Goal: Task Accomplishment & Management: Manage account settings

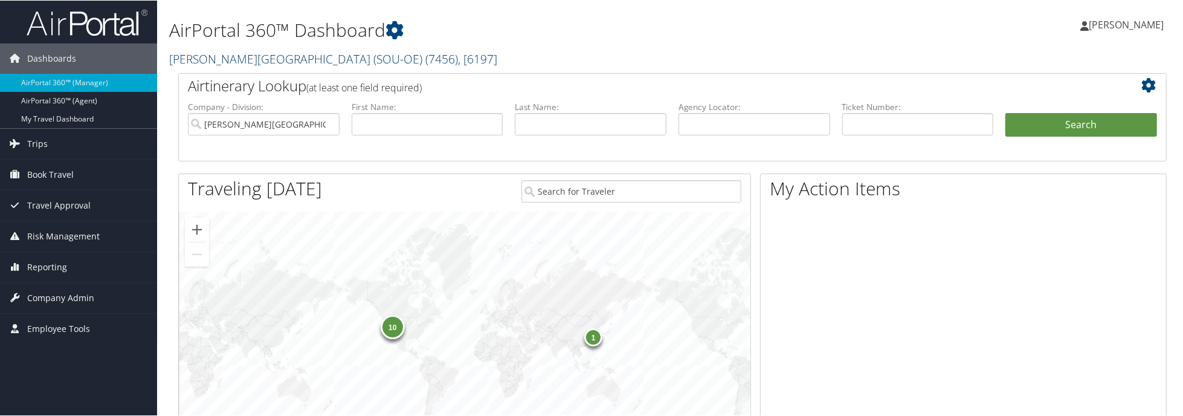
click at [247, 59] on link "Weber State University (SOU-OE) ( 7456 ) , [ 6197 ]" at bounding box center [333, 58] width 328 height 16
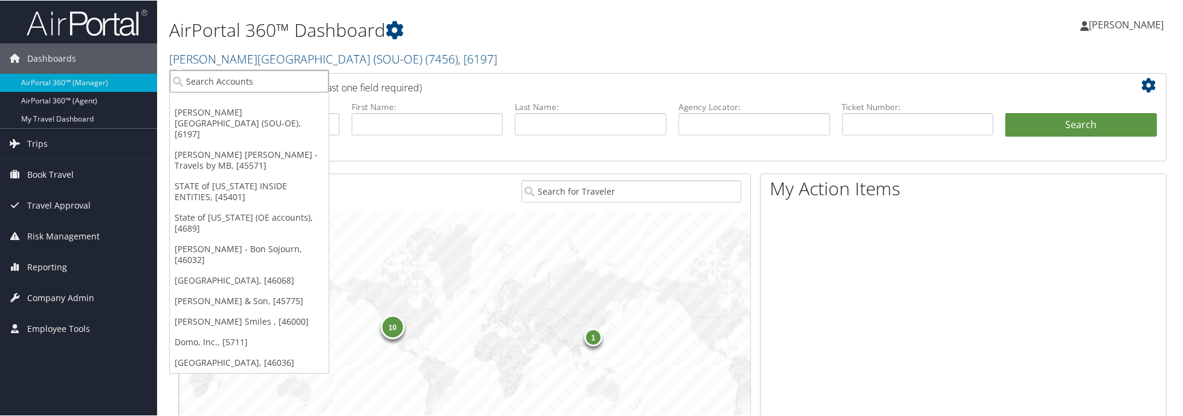
click at [254, 78] on input "search" at bounding box center [249, 81] width 159 height 22
type input "a"
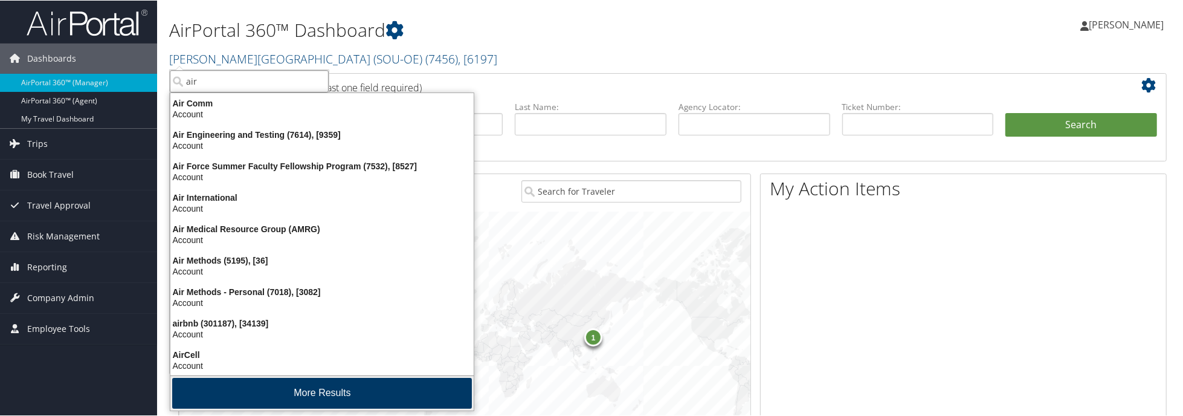
click at [273, 388] on button "More Results" at bounding box center [322, 392] width 300 height 31
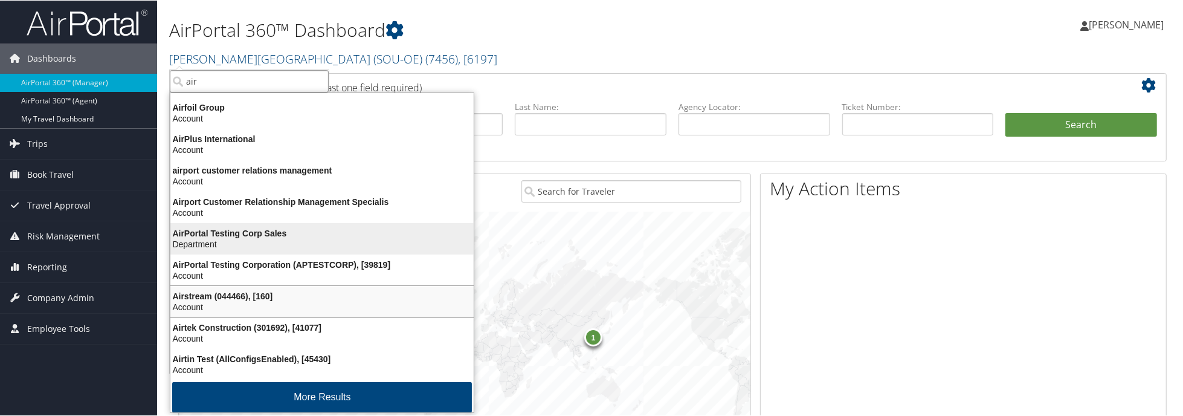
scroll to position [284, 0]
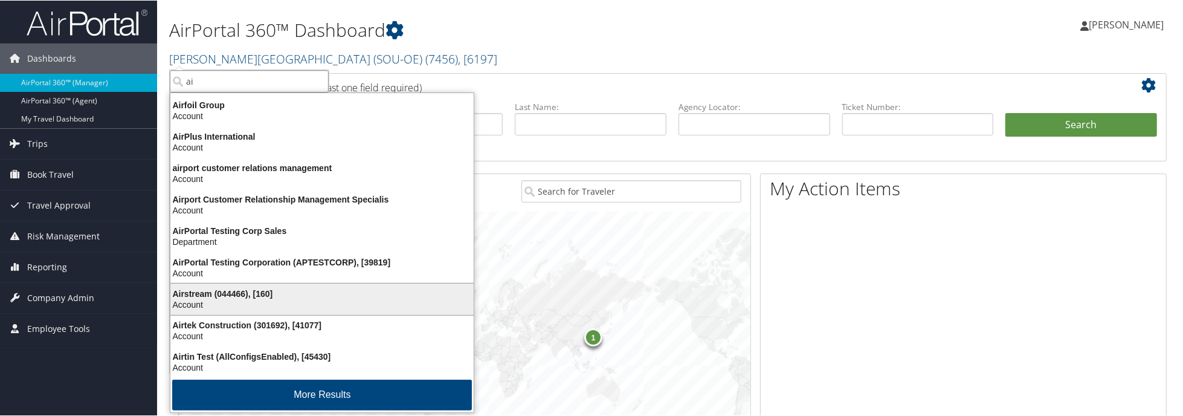
type input "a"
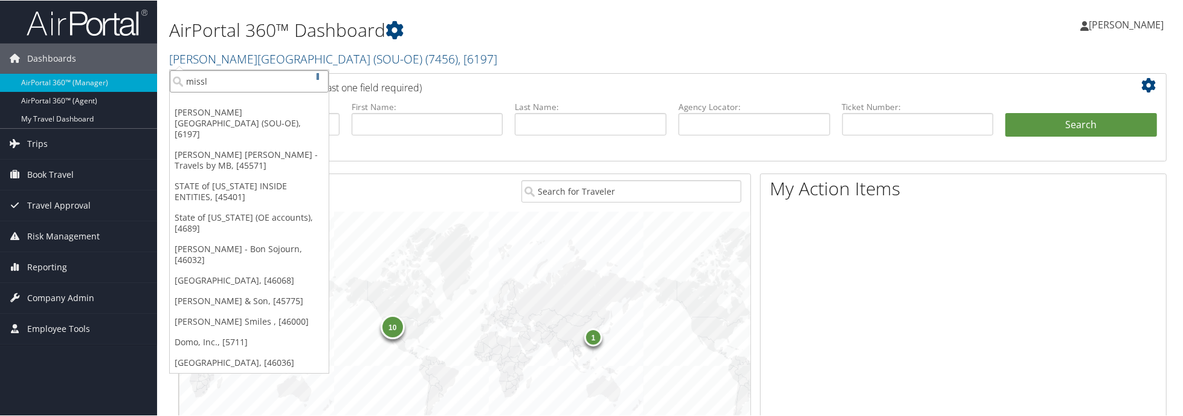
scroll to position [0, 0]
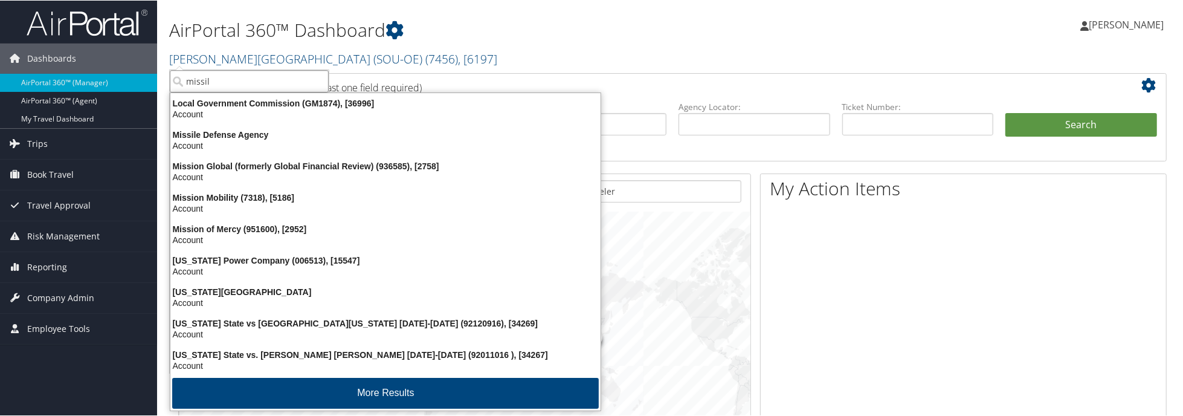
type input "missile"
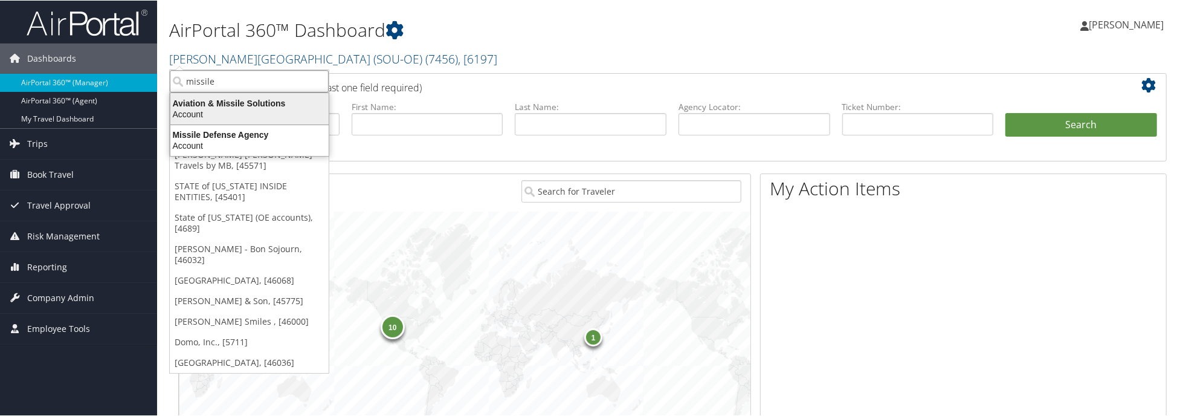
click at [283, 101] on div "Aviation & Missile Solutions" at bounding box center [249, 102] width 173 height 11
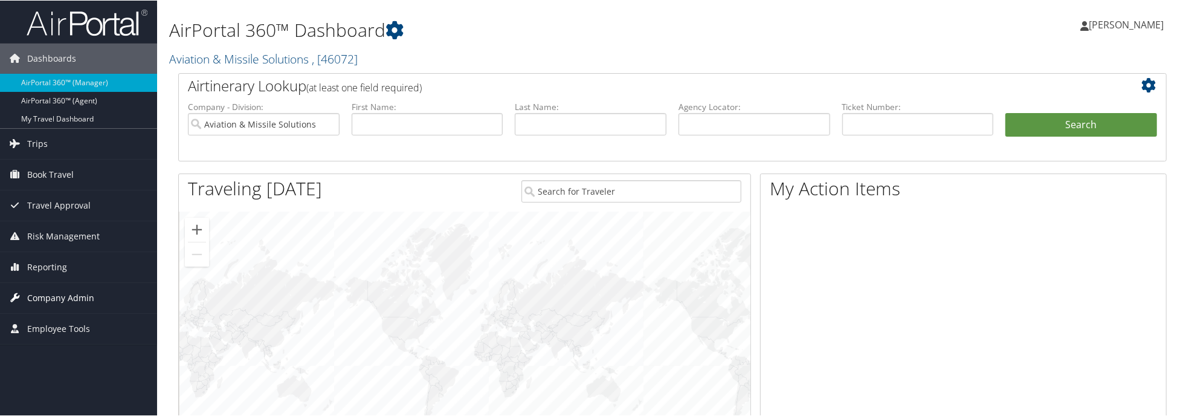
click at [79, 293] on span "Company Admin" at bounding box center [60, 297] width 67 height 30
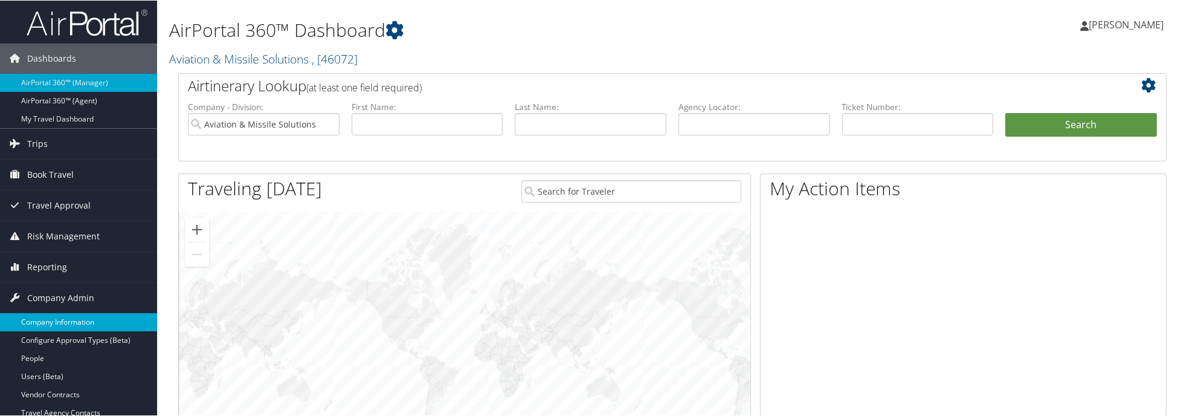
click at [76, 314] on link "Company Information" at bounding box center [78, 321] width 157 height 18
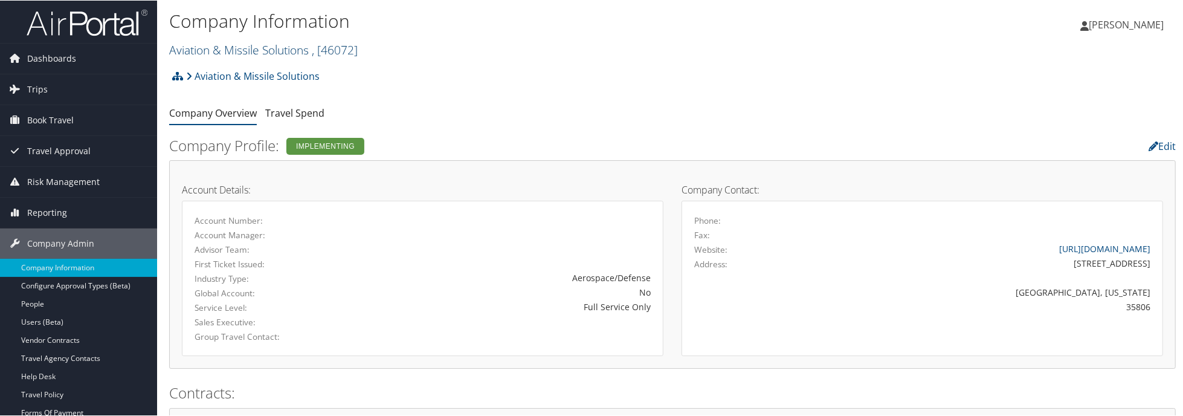
click at [249, 50] on link "Aviation & Missile Solutions , [ 46072 ]" at bounding box center [263, 49] width 189 height 16
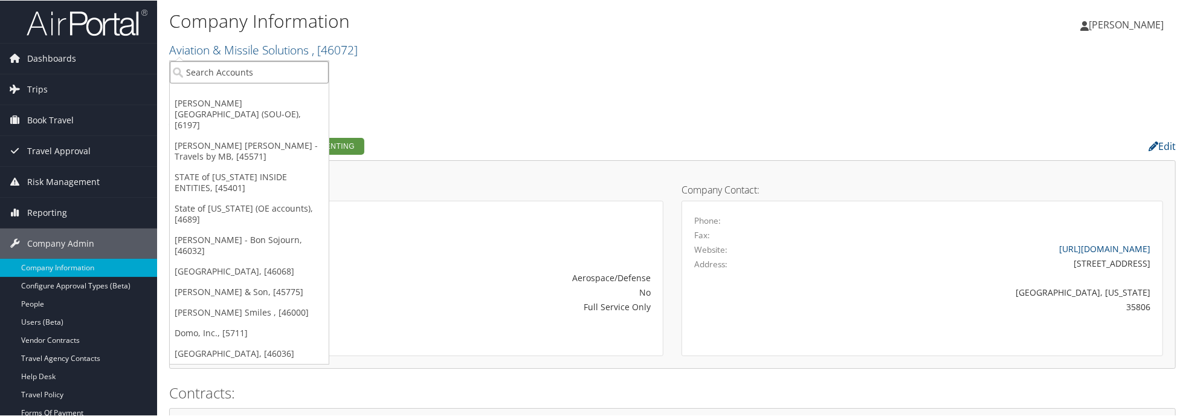
click at [251, 66] on input "search" at bounding box center [249, 71] width 159 height 22
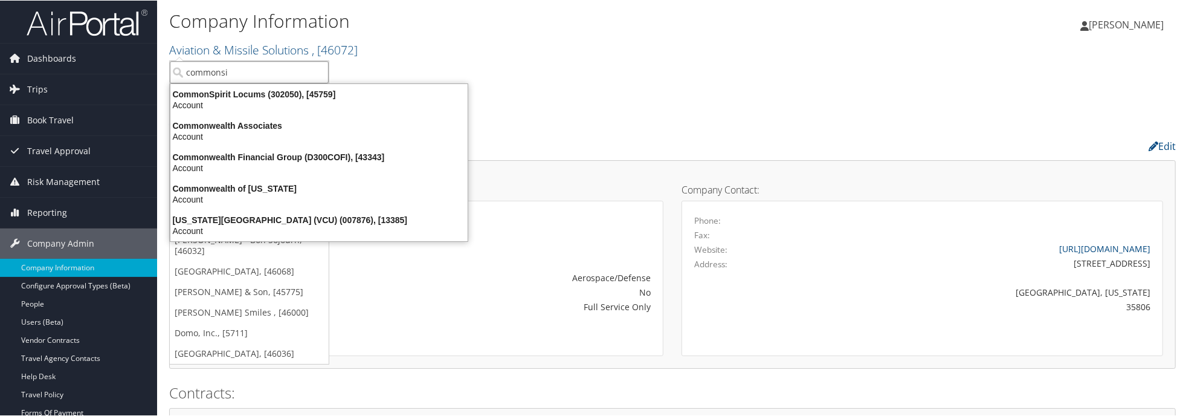
type input "commons"
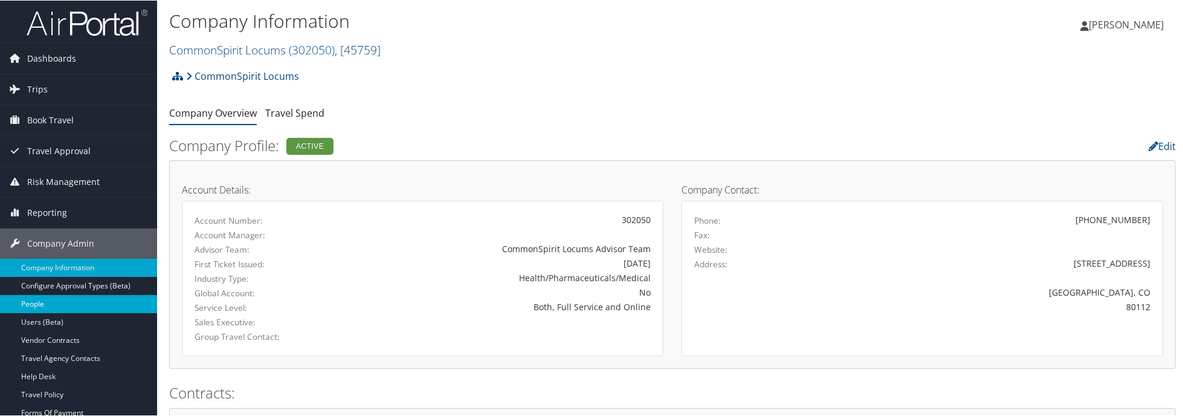
scroll to position [181, 0]
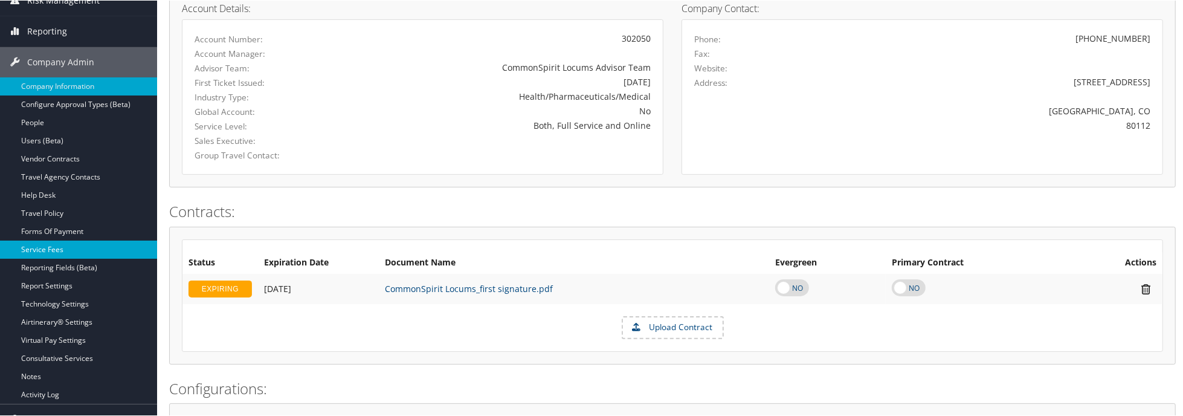
click at [63, 247] on link "Service Fees" at bounding box center [78, 249] width 157 height 18
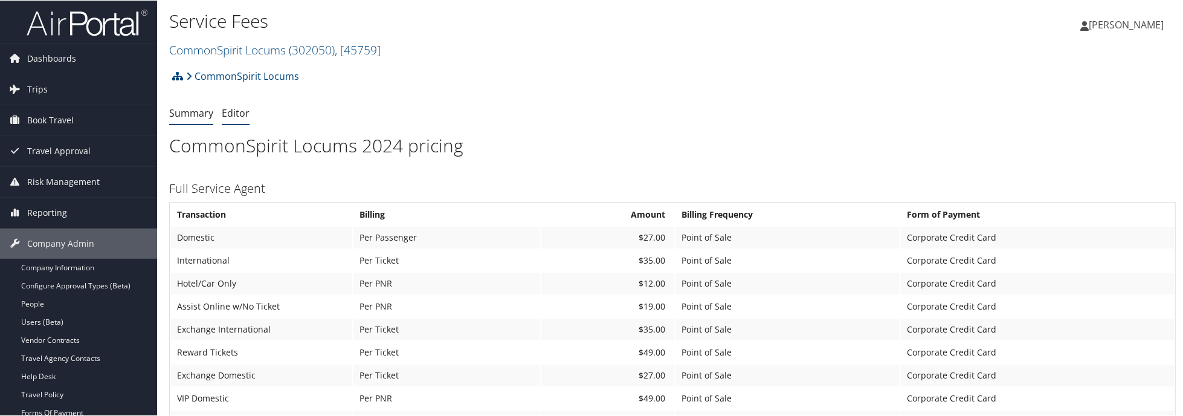
click at [225, 109] on link "Editor" at bounding box center [236, 112] width 28 height 13
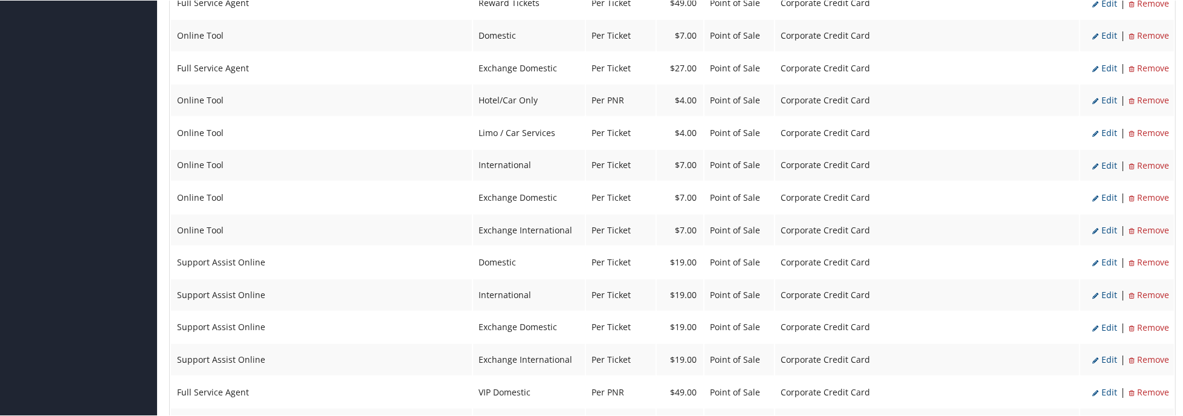
scroll to position [786, 0]
click at [1107, 385] on span "Edit" at bounding box center [1105, 390] width 25 height 11
select select "2"
select select "18"
select select "2"
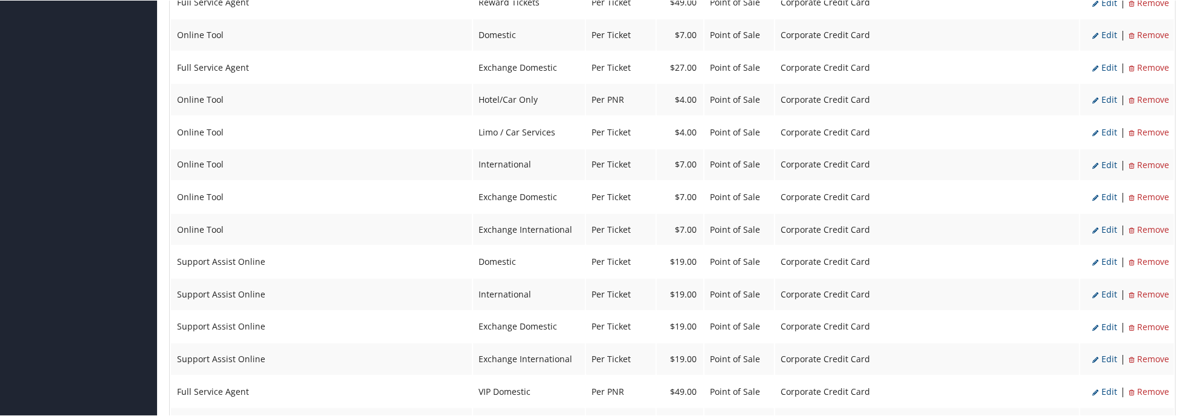
select select "2"
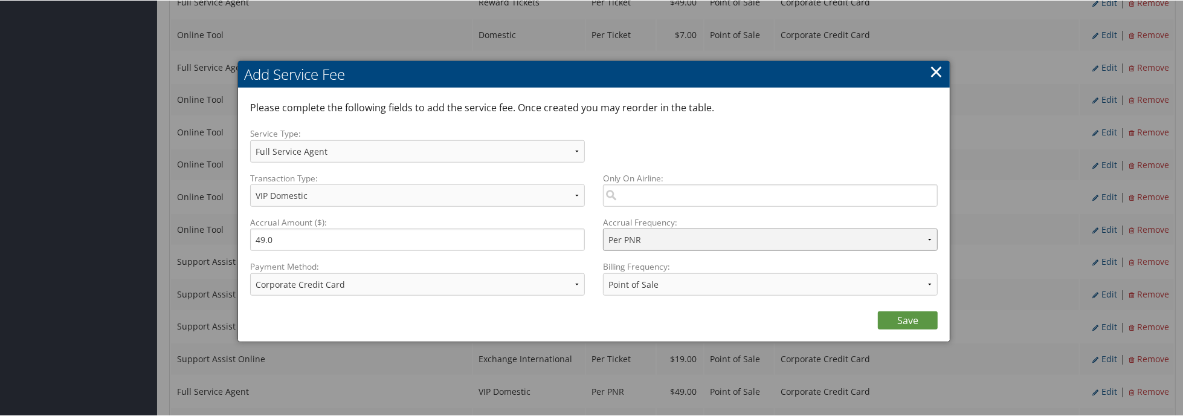
click at [651, 245] on select "Per Family (2) Per Hotel Per Passenger Per PNR Per Ticket" at bounding box center [770, 239] width 335 height 22
select select "20"
click at [603, 228] on select "Per Family (2) Per Hotel Per Passenger Per PNR Per Ticket" at bounding box center [770, 239] width 335 height 22
click at [881, 317] on link "Save" at bounding box center [908, 320] width 60 height 18
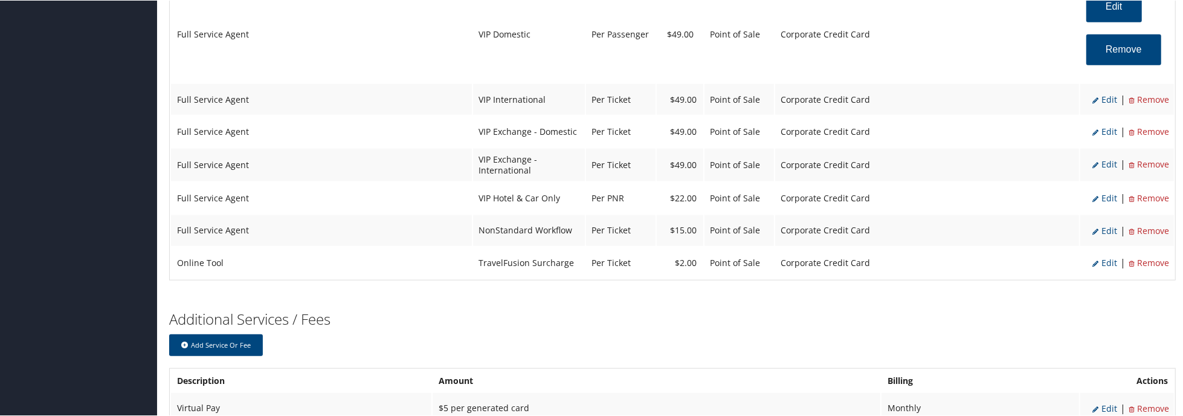
scroll to position [1253, 0]
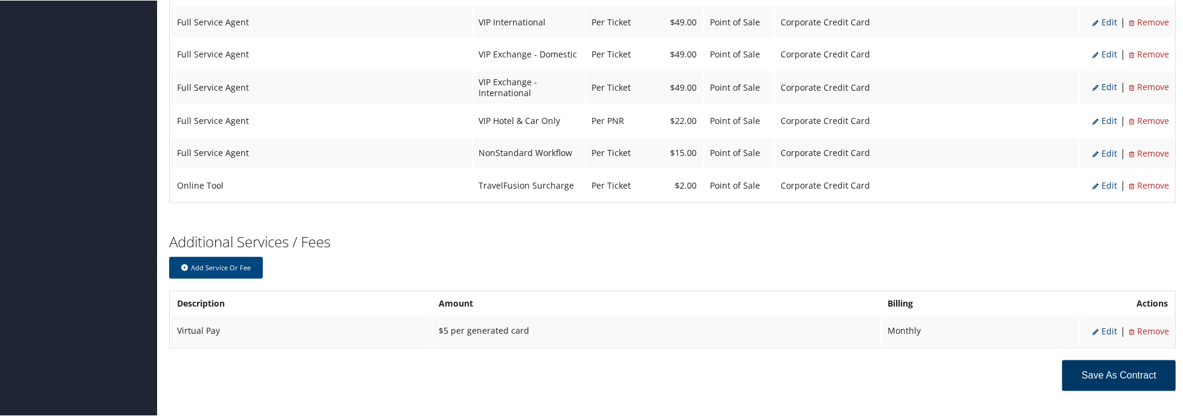
click at [1128, 360] on button "Save as Contract" at bounding box center [1120, 375] width 114 height 31
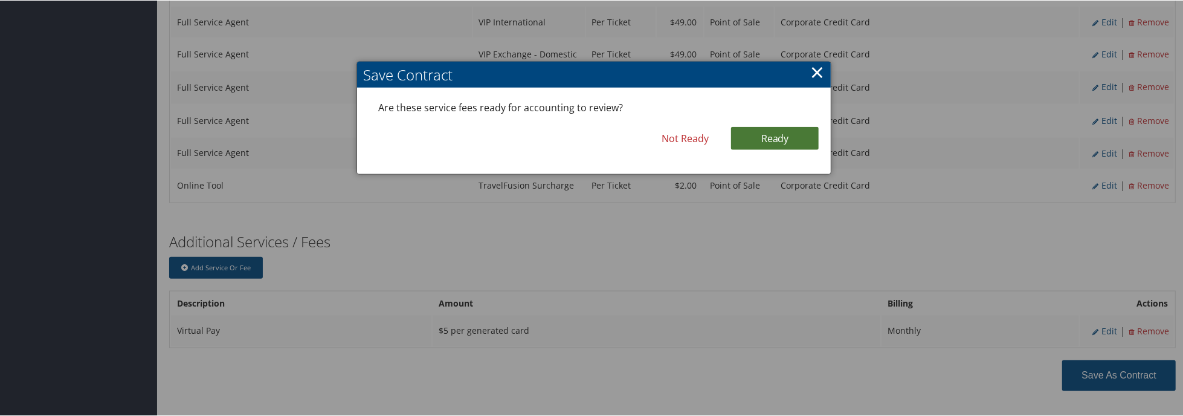
click at [774, 146] on link "Ready" at bounding box center [775, 137] width 88 height 23
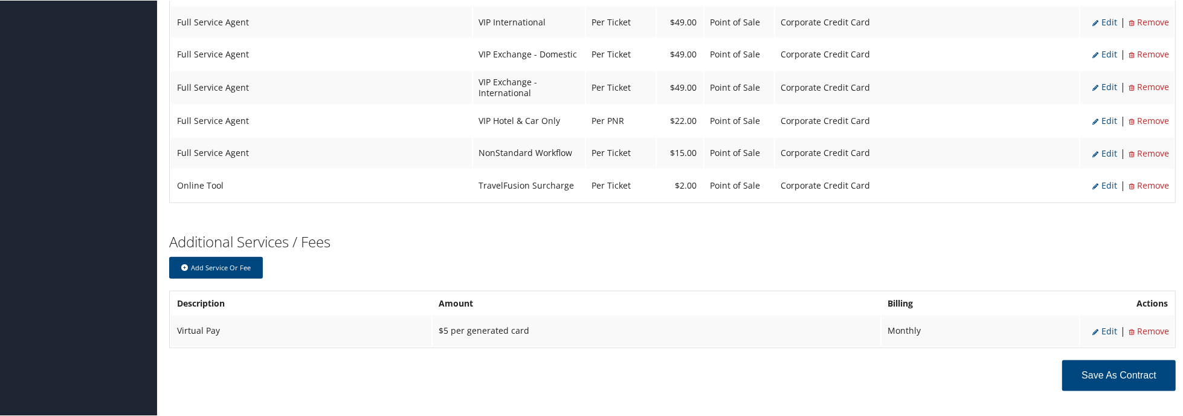
scroll to position [1292, 0]
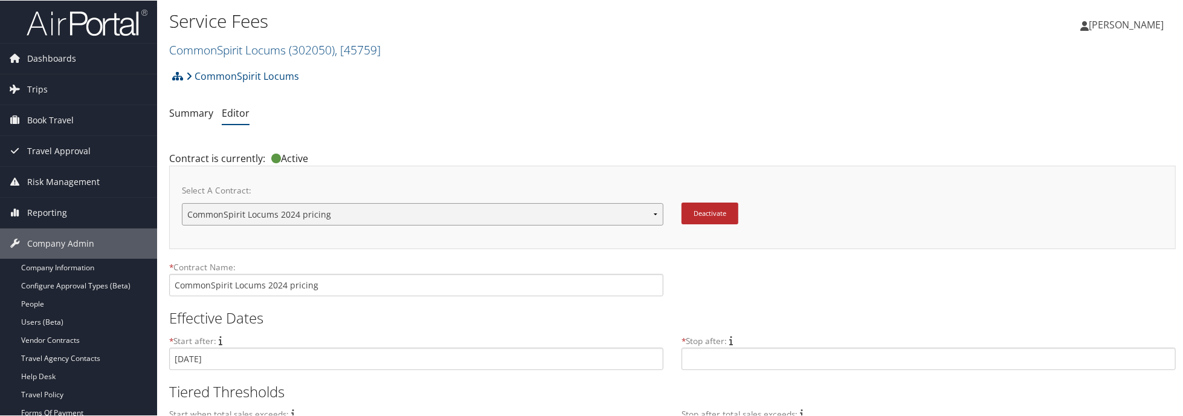
click at [458, 211] on select "CommonSpirit Locums 2024 pricing CommonSpirit Locums 2024 pricing CommonSpirit …" at bounding box center [423, 213] width 482 height 22
click at [459, 212] on select "CommonSpirit Locums 2024 pricing CommonSpirit Locums 2024 pricing CommonSpirit …" at bounding box center [423, 213] width 482 height 22
select select "23119"
click at [182, 202] on select "CommonSpirit Locums 2024 pricing CommonSpirit Locums 2024 pricing CommonSpirit …" at bounding box center [423, 213] width 482 height 22
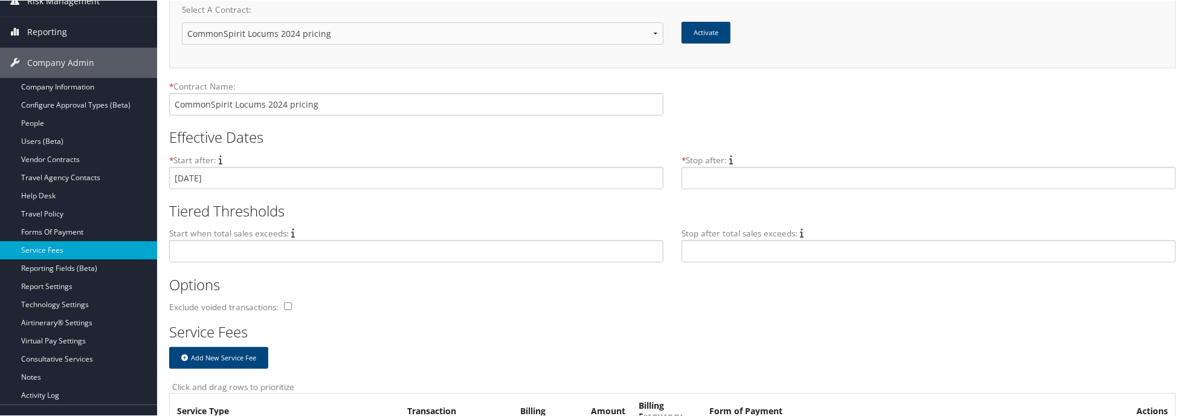
scroll to position [60, 0]
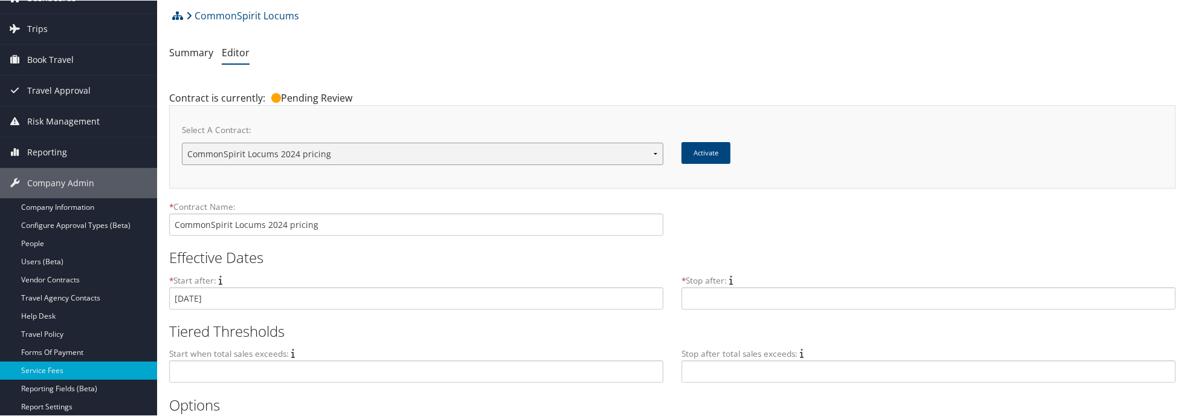
click at [424, 155] on select "CommonSpirit Locums 2024 pricing CommonSpirit Locums 2024 pricing CommonSpirit …" at bounding box center [423, 153] width 482 height 22
select select "23132"
click at [182, 142] on select "CommonSpirit Locums 2024 pricing CommonSpirit Locums 2024 pricing CommonSpirit …" at bounding box center [423, 153] width 482 height 22
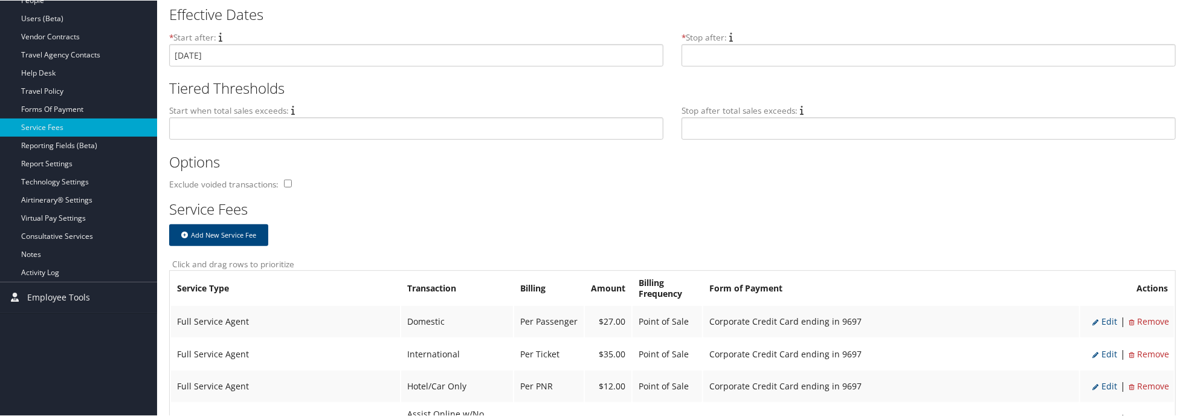
scroll to position [181, 0]
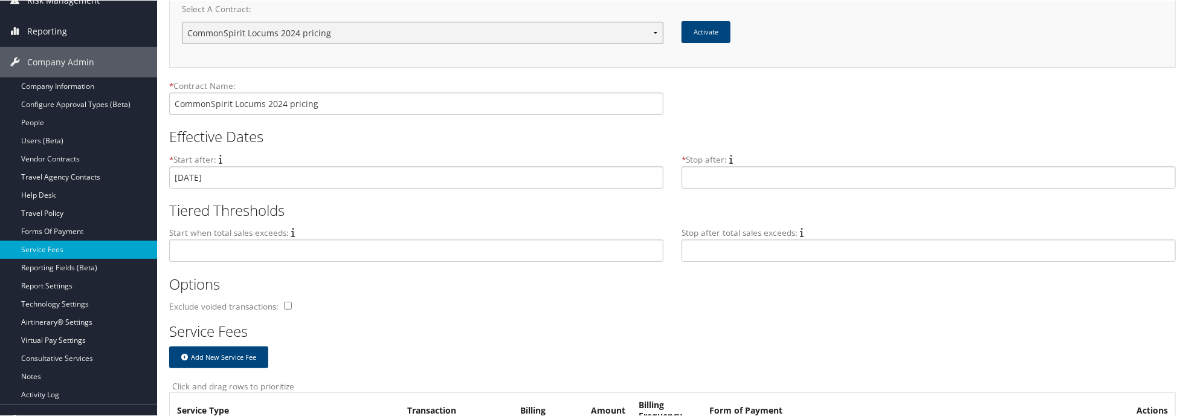
click at [361, 39] on select "CommonSpirit Locums 2024 pricing CommonSpirit Locums 2024 pricing CommonSpirit …" at bounding box center [423, 32] width 482 height 22
select select "23119"
click at [182, 21] on select "CommonSpirit Locums 2024 pricing CommonSpirit Locums 2024 pricing CommonSpirit …" at bounding box center [423, 32] width 482 height 22
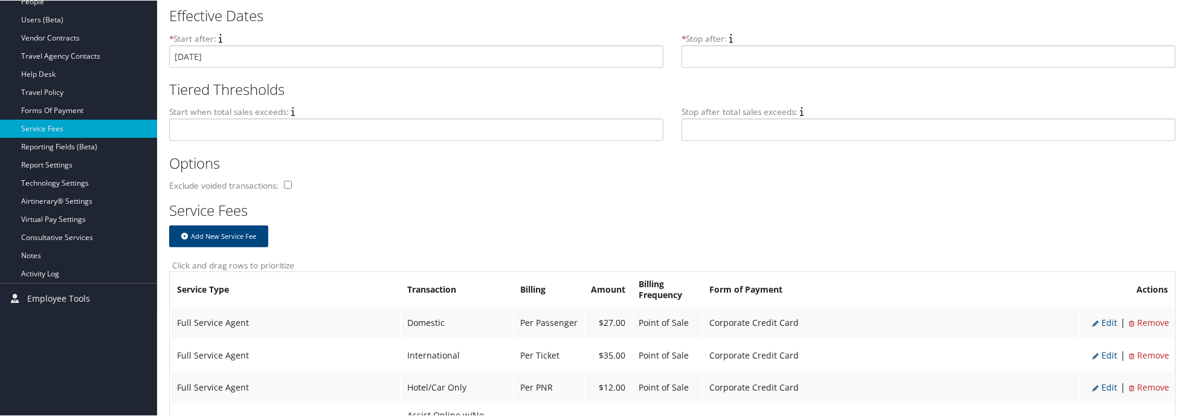
scroll to position [60, 0]
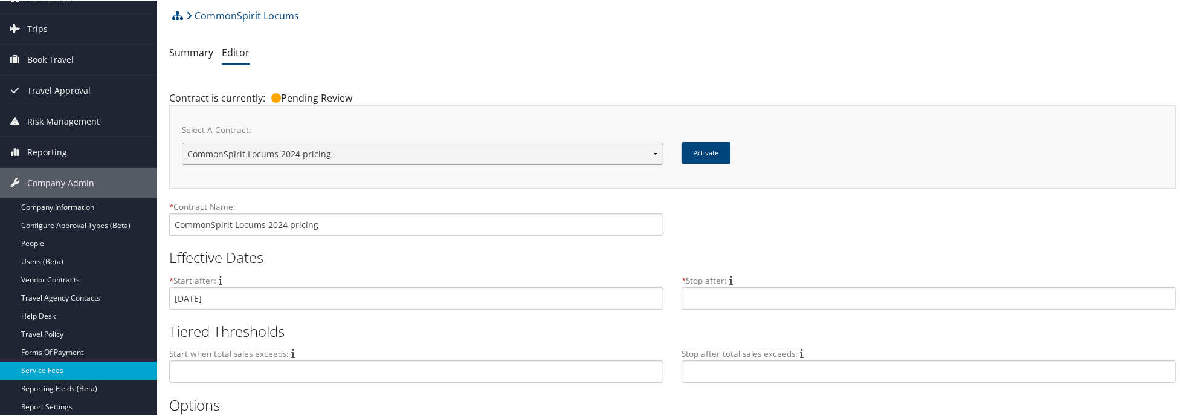
click at [335, 158] on select "CommonSpirit Locums 2024 pricing CommonSpirit Locums 2024 pricing CommonSpirit …" at bounding box center [423, 153] width 482 height 22
click at [182, 142] on select "CommonSpirit Locums 2024 pricing CommonSpirit Locums 2024 pricing CommonSpirit …" at bounding box center [423, 153] width 482 height 22
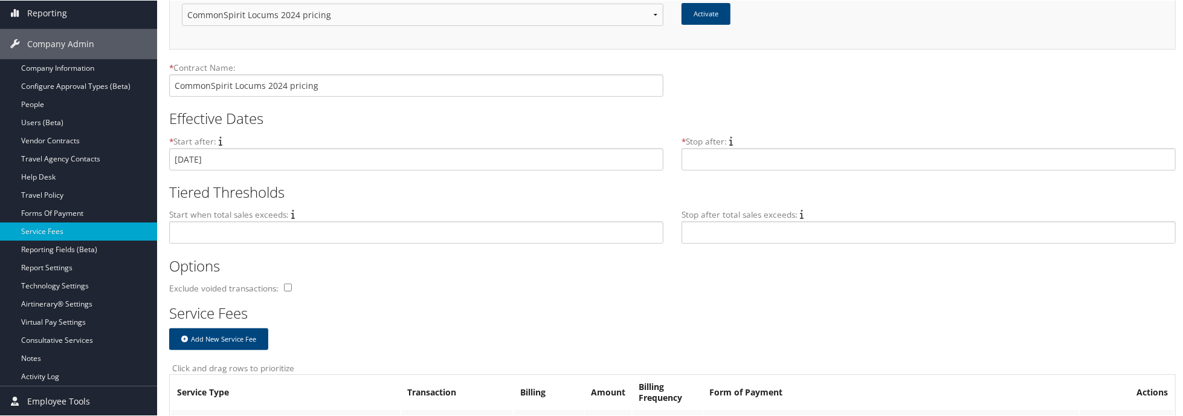
scroll to position [0, 0]
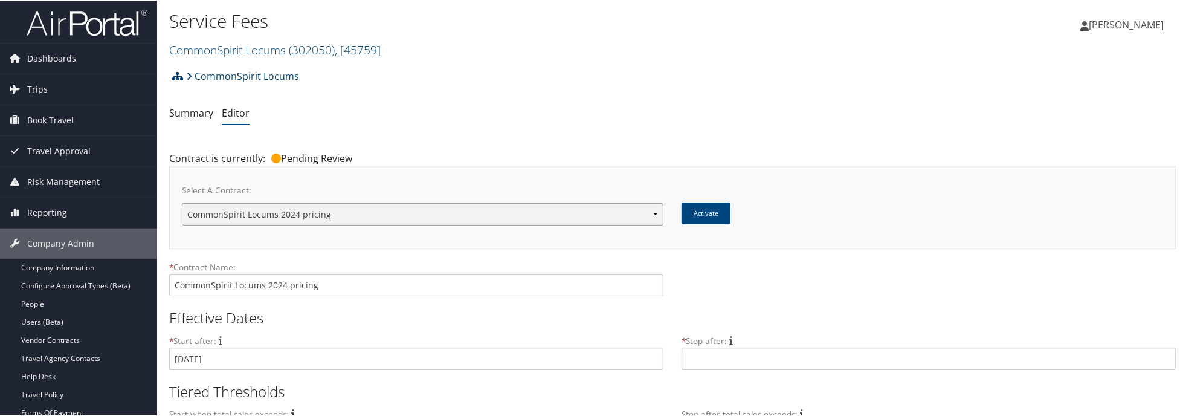
click at [366, 213] on select "CommonSpirit Locums 2024 pricing CommonSpirit Locums 2024 pricing CommonSpirit …" at bounding box center [423, 213] width 482 height 22
select select "23132"
click at [182, 202] on select "CommonSpirit Locums 2024 pricing CommonSpirit Locums 2024 pricing CommonSpirit …" at bounding box center [423, 213] width 482 height 22
click at [347, 286] on input "CommonSpirit Locums 2024 pricing" at bounding box center [416, 284] width 494 height 22
type input "CommonSpirit Locums 2024 pricing - Card Changed to 9697"
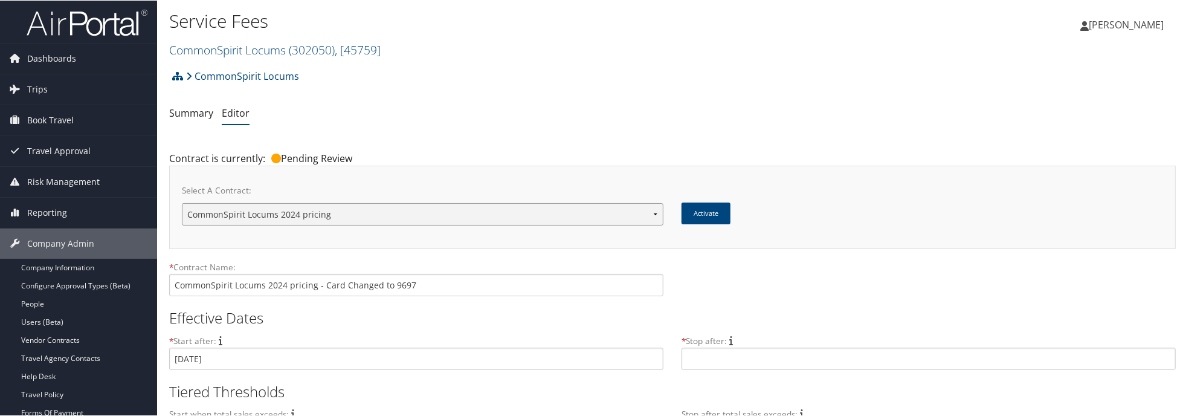
click at [340, 210] on select "CommonSpirit Locums 2024 pricing CommonSpirit Locums 2024 pricing CommonSpirit …" at bounding box center [423, 213] width 482 height 22
select select "22960"
click at [182, 202] on select "CommonSpirit Locums 2024 pricing CommonSpirit Locums 2024 pricing CommonSpirit …" at bounding box center [423, 213] width 482 height 22
click at [704, 210] on button "Deactivate" at bounding box center [710, 213] width 57 height 22
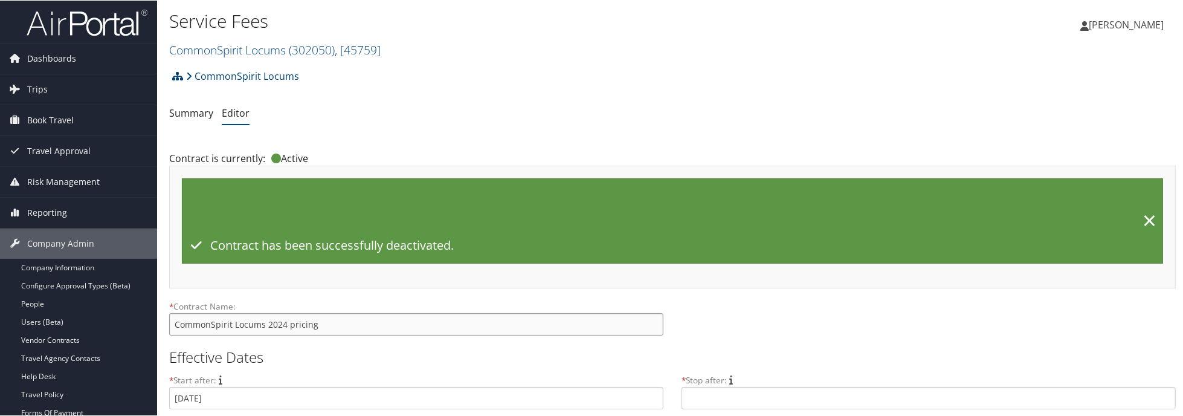
click at [290, 325] on input "CommonSpirit Locums 2024 pricing" at bounding box center [416, 323] width 494 height 22
click at [185, 109] on link "Summary" at bounding box center [191, 112] width 44 height 13
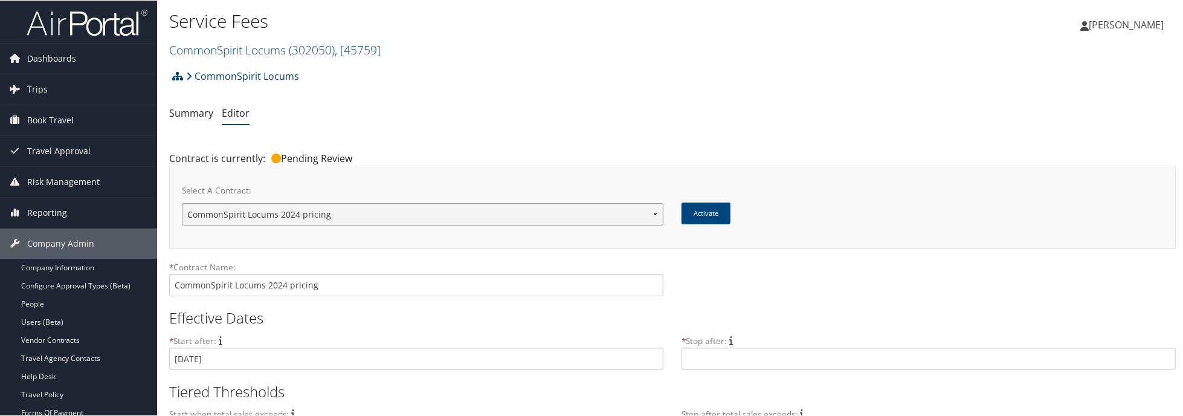
click at [370, 215] on select "CommonSpirit Locums 2024 pricing CommonSpirit Locums 2024 pricing CommonSpirit …" at bounding box center [423, 213] width 482 height 22
select select "23119"
click at [182, 202] on select "CommonSpirit Locums 2024 pricing CommonSpirit Locums 2024 pricing CommonSpirit …" at bounding box center [423, 213] width 482 height 22
click at [345, 215] on select "CommonSpirit Locums 2024 pricing CommonSpirit Locums 2024 pricing CommonSpirit …" at bounding box center [423, 213] width 482 height 22
select select "23132"
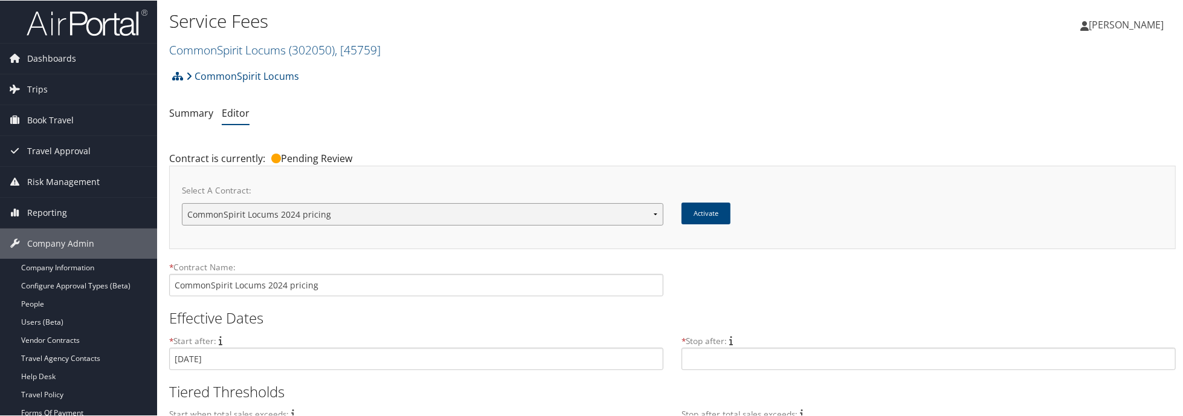
click at [182, 202] on select "CommonSpirit Locums 2024 pricing CommonSpirit Locums 2024 pricing CommonSpirit …" at bounding box center [423, 213] width 482 height 22
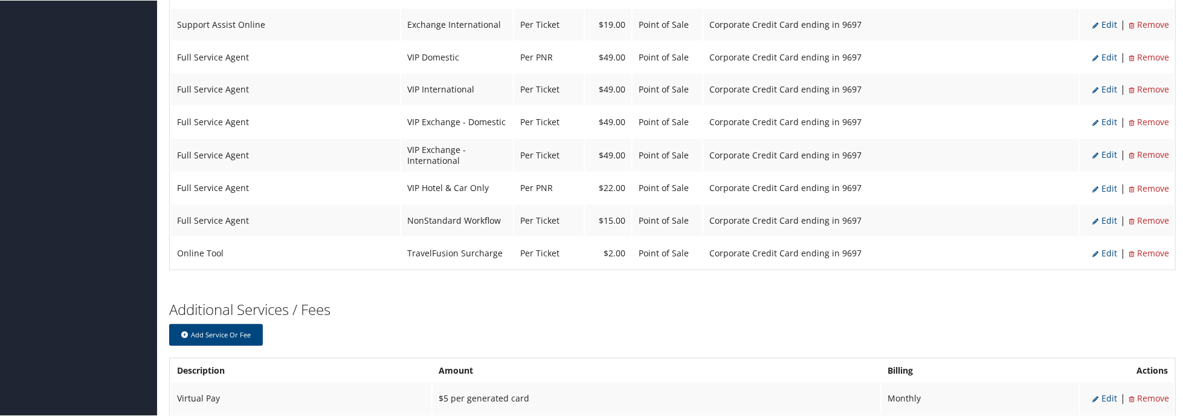
scroll to position [1187, 0]
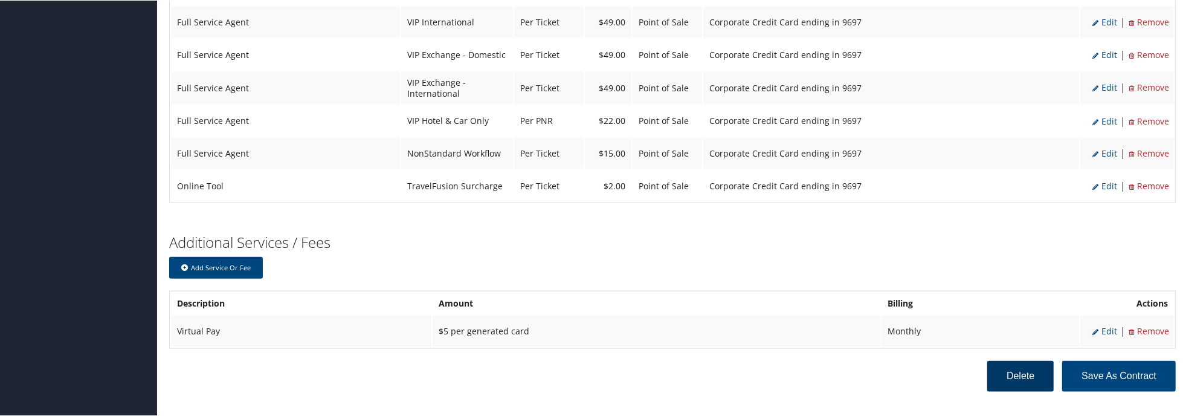
click at [1023, 360] on button "Delete" at bounding box center [1021, 375] width 66 height 31
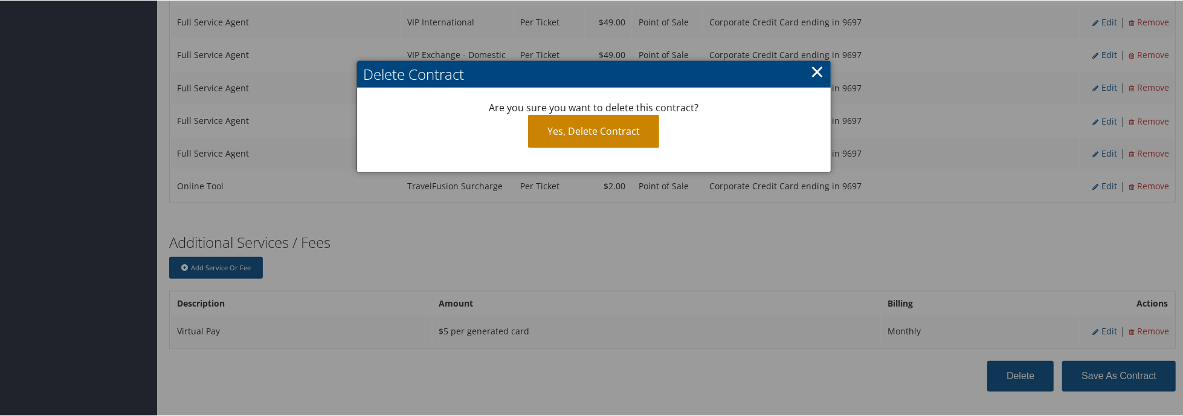
click at [591, 123] on link "Yes, Delete Contract" at bounding box center [593, 130] width 131 height 33
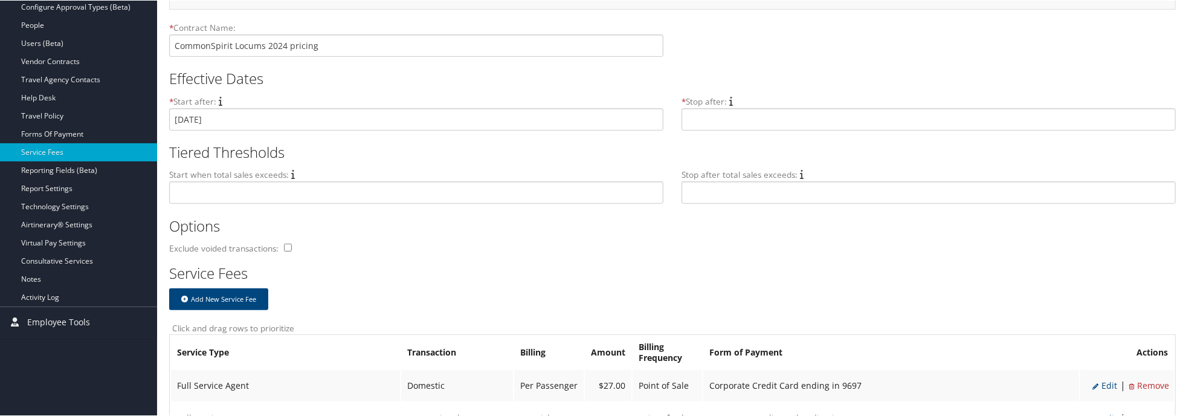
scroll to position [17, 0]
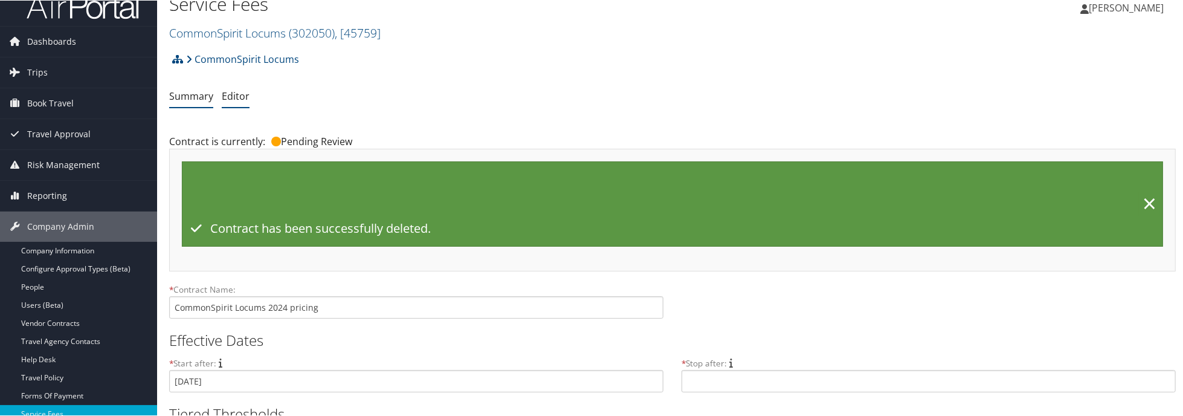
click at [201, 95] on link "Summary" at bounding box center [191, 95] width 44 height 13
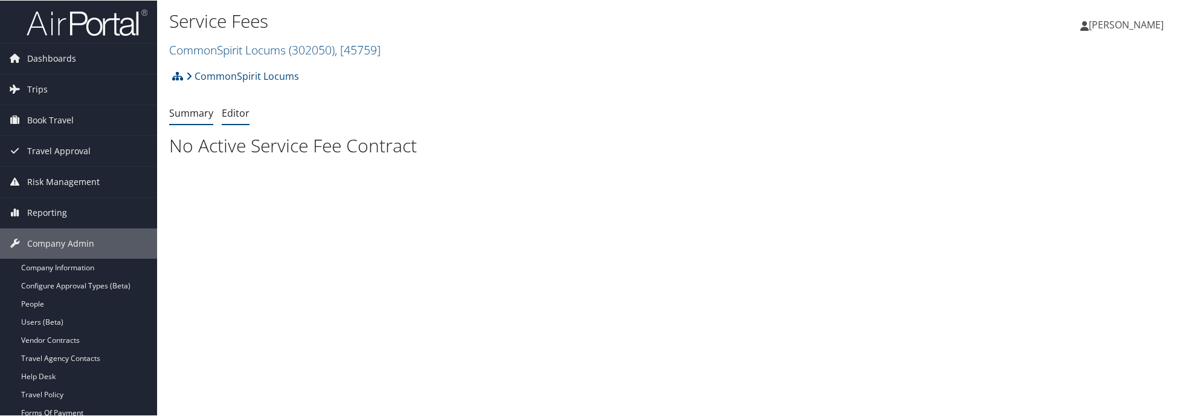
click at [237, 115] on link "Editor" at bounding box center [236, 112] width 28 height 13
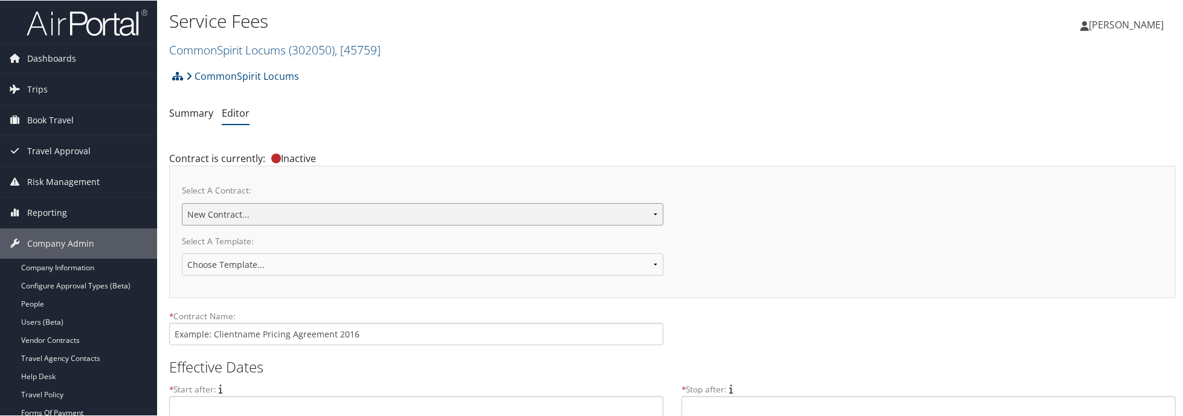
click at [267, 216] on select "CommonSpirit Locums 2024 pricing CommonSpirit Locums 2024 pricing New Contract.…" at bounding box center [423, 213] width 482 height 22
select select "22960"
click at [182, 202] on select "CommonSpirit Locums 2024 pricing CommonSpirit Locums 2024 pricing New Contract.…" at bounding box center [423, 213] width 482 height 22
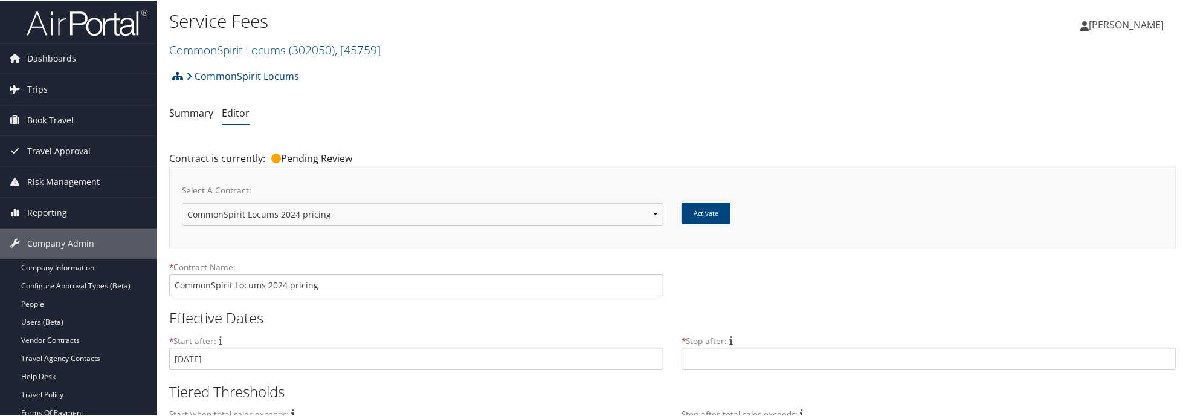
select select "23119"
click at [182, 202] on select "CommonSpirit Locums 2024 pricing CommonSpirit Locums 2024 pricing New Contract.…" at bounding box center [423, 213] width 482 height 22
type input "CommonSpirit Locums 2024 pricing - Virtual Pay Card Change [DATE]"
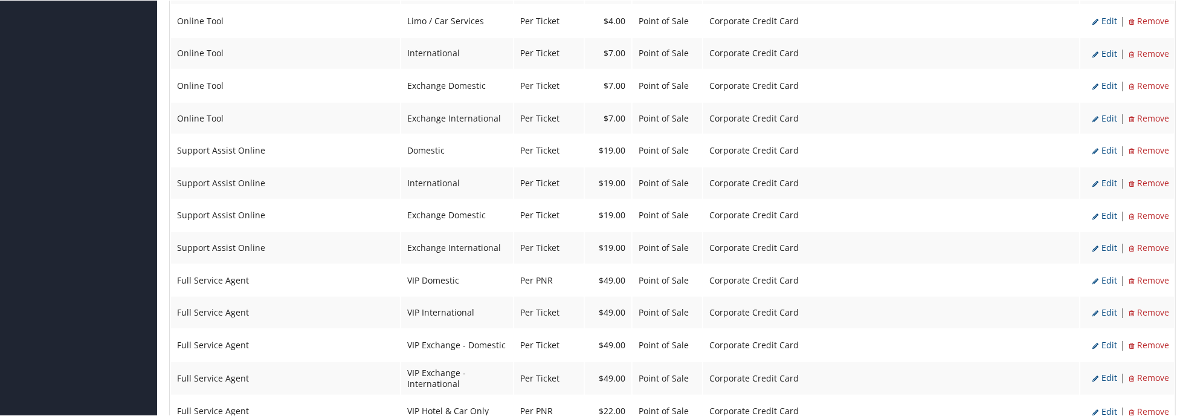
scroll to position [907, 0]
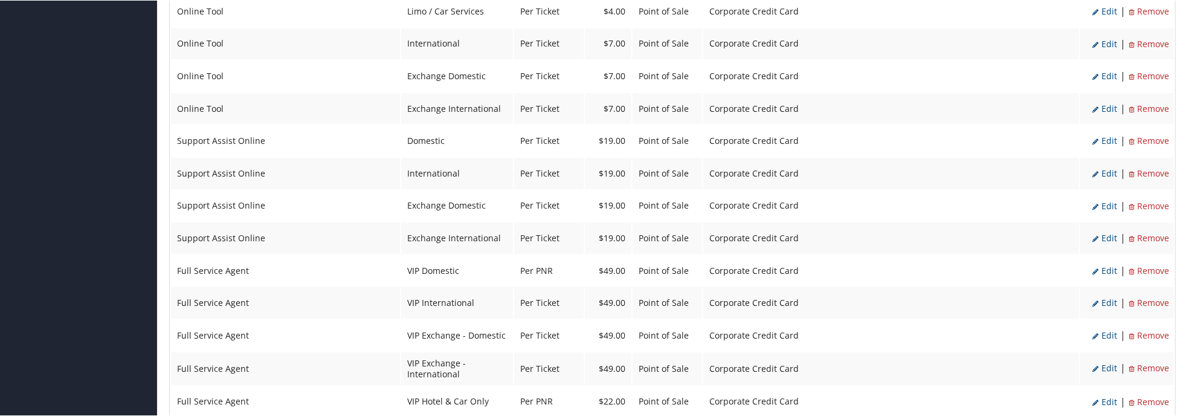
click at [1105, 264] on span "Edit" at bounding box center [1105, 269] width 25 height 11
select select "2"
select select "18"
type input "49.0"
select select "2"
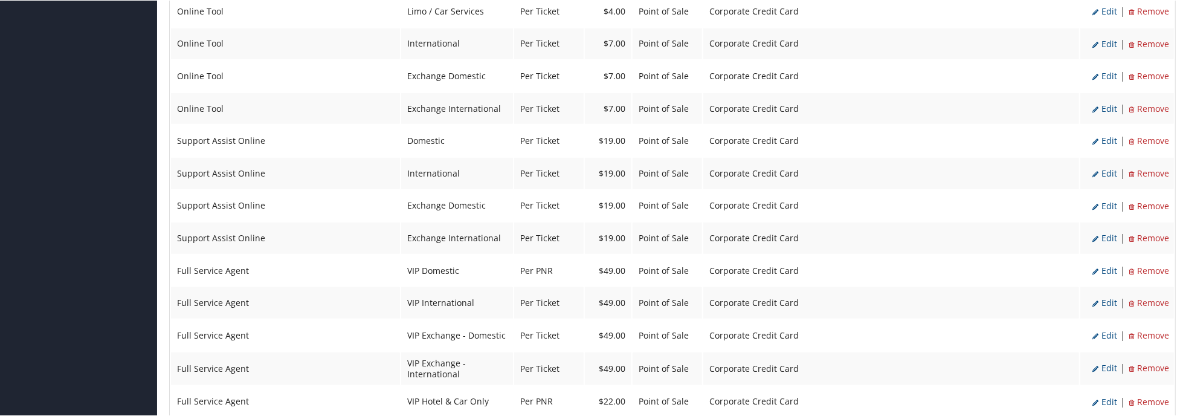
select select "2"
select select "18"
select select "2"
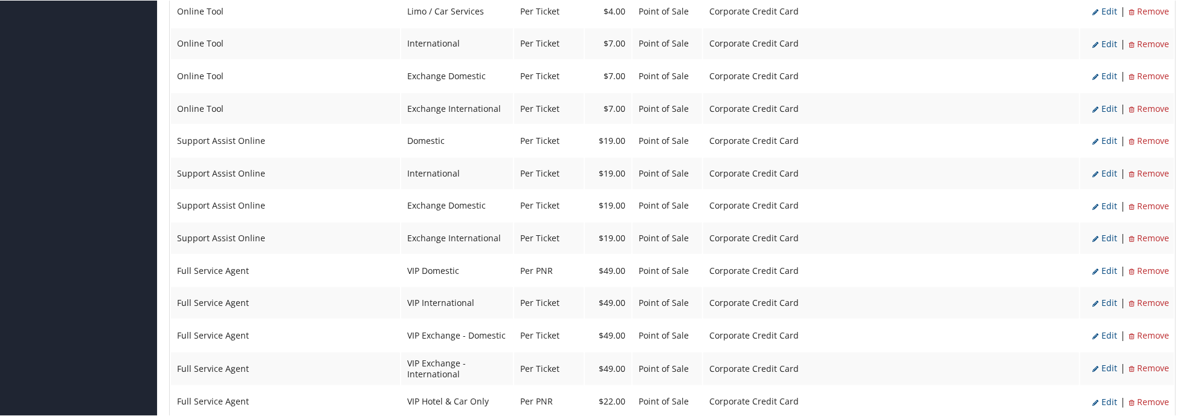
select select "2"
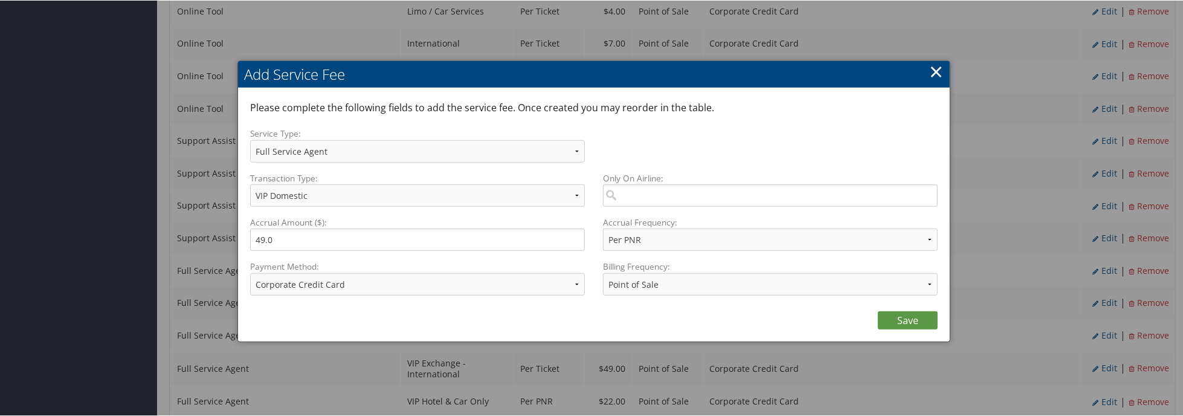
type input "CommonSpirit Locums 2024 pricing - Virtual Pay Card Change [DATE]"
click at [697, 243] on select "Per Family (2) Per Hotel Per Passenger Per PNR Per Ticket" at bounding box center [770, 239] width 335 height 22
select select "20"
click at [603, 228] on select "Per Family (2) Per Hotel Per Passenger Per PNR Per Ticket" at bounding box center [770, 239] width 335 height 22
click at [896, 314] on link "Save" at bounding box center [908, 320] width 60 height 18
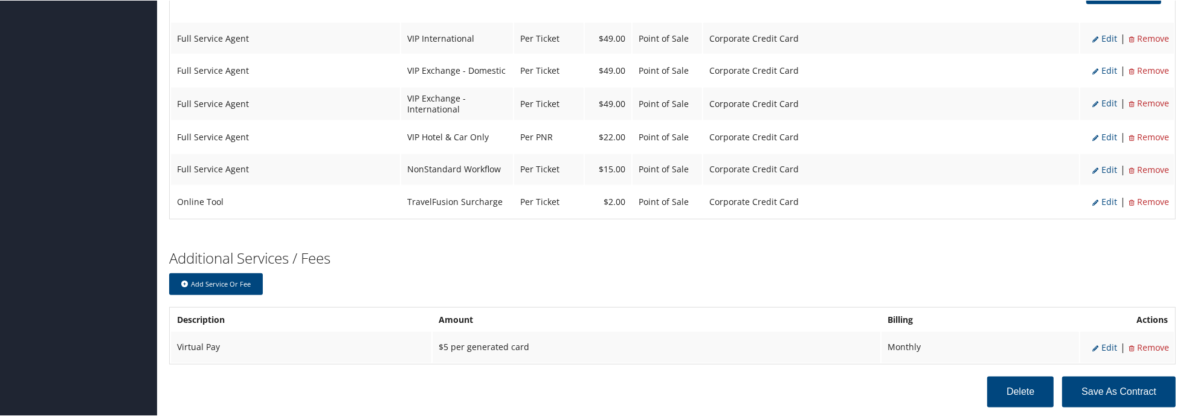
scroll to position [1253, 0]
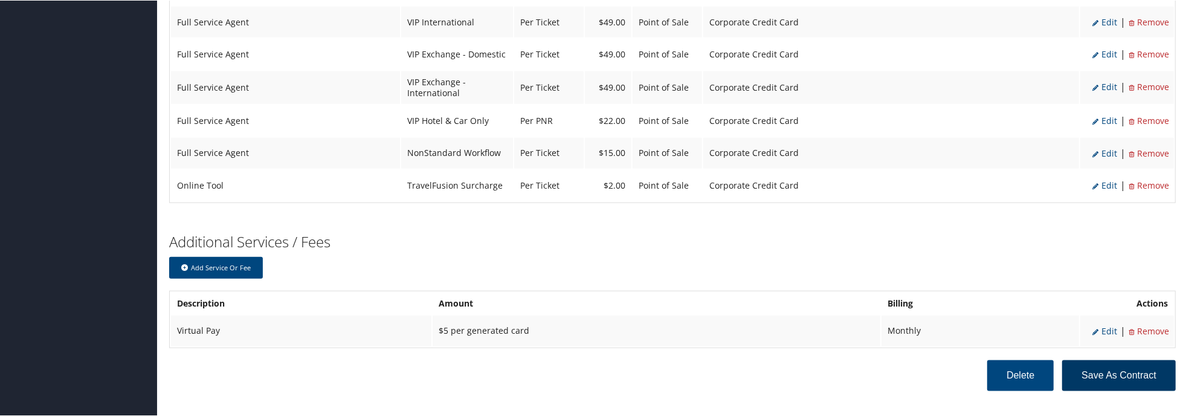
click at [1110, 360] on button "Save as Contract" at bounding box center [1120, 375] width 114 height 31
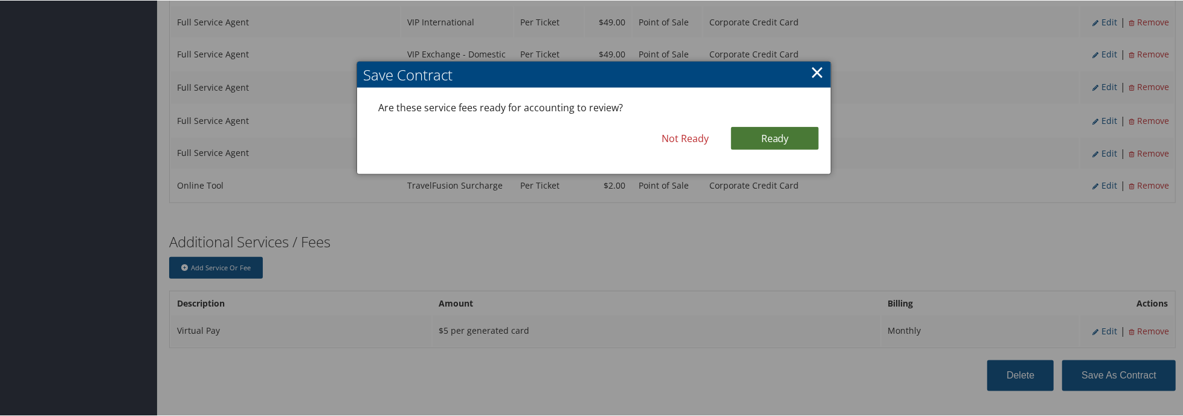
click at [789, 137] on link "Ready" at bounding box center [775, 137] width 88 height 23
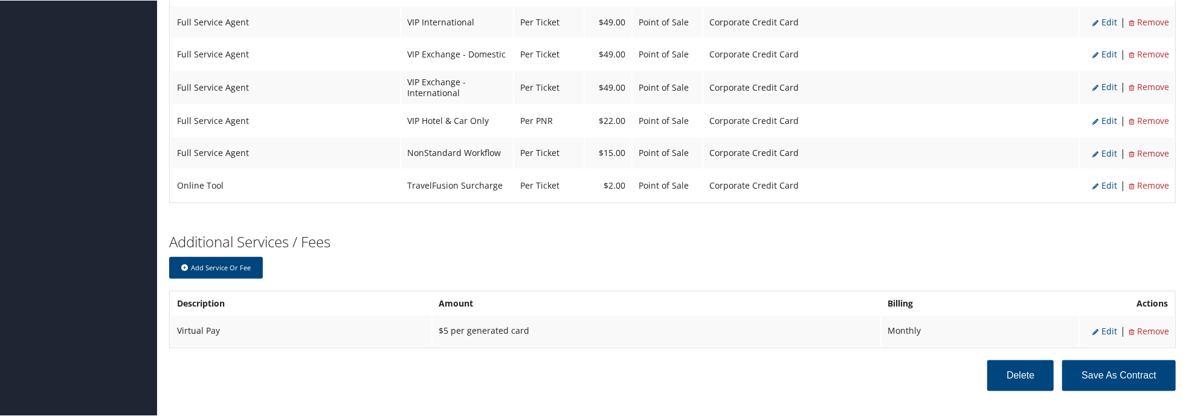
scroll to position [1292, 0]
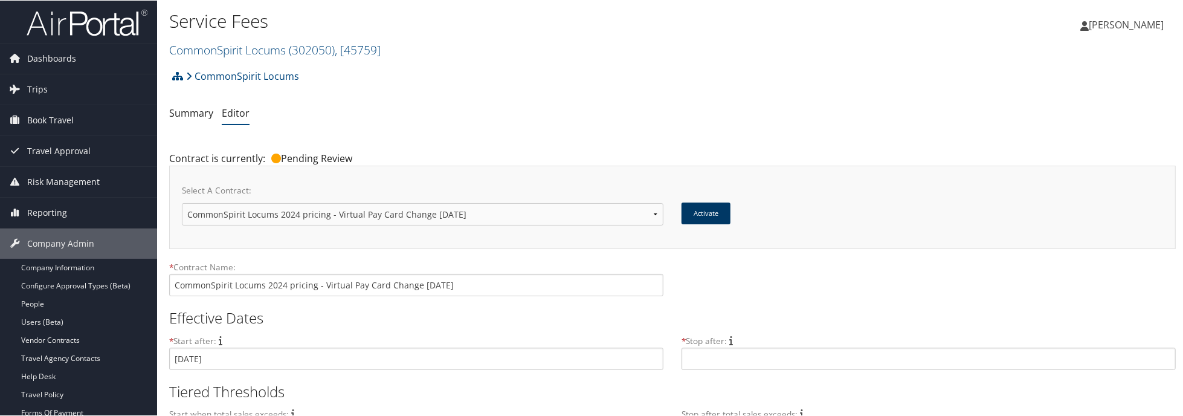
click at [719, 216] on button "Activate" at bounding box center [706, 213] width 49 height 22
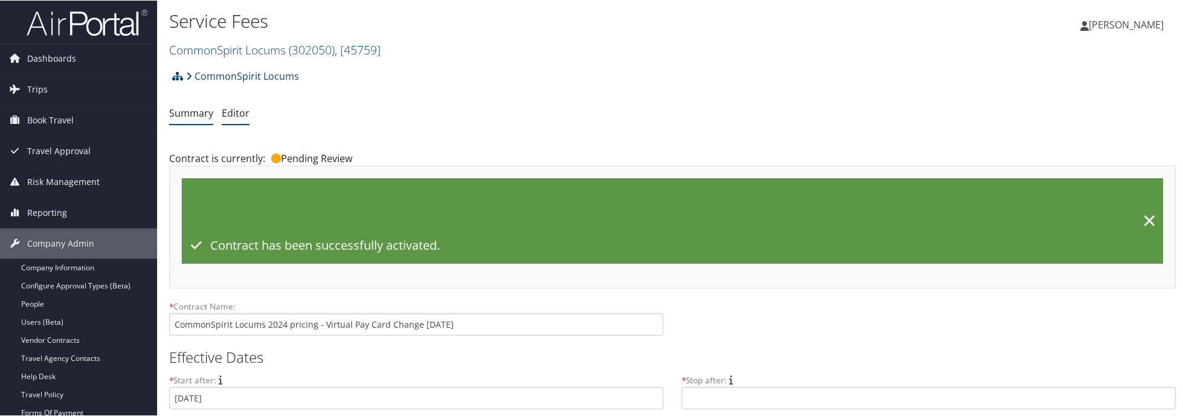
click at [193, 114] on link "Summary" at bounding box center [191, 112] width 44 height 13
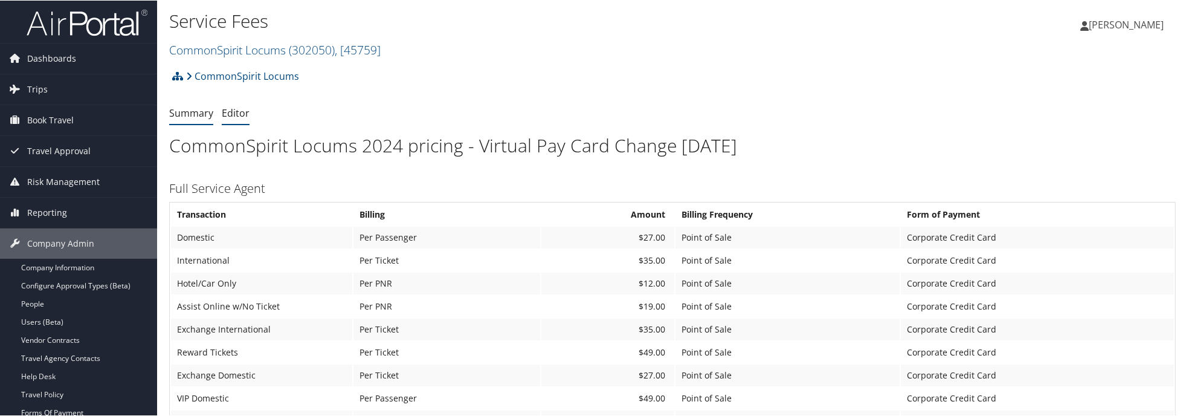
click at [245, 112] on link "Editor" at bounding box center [236, 112] width 28 height 13
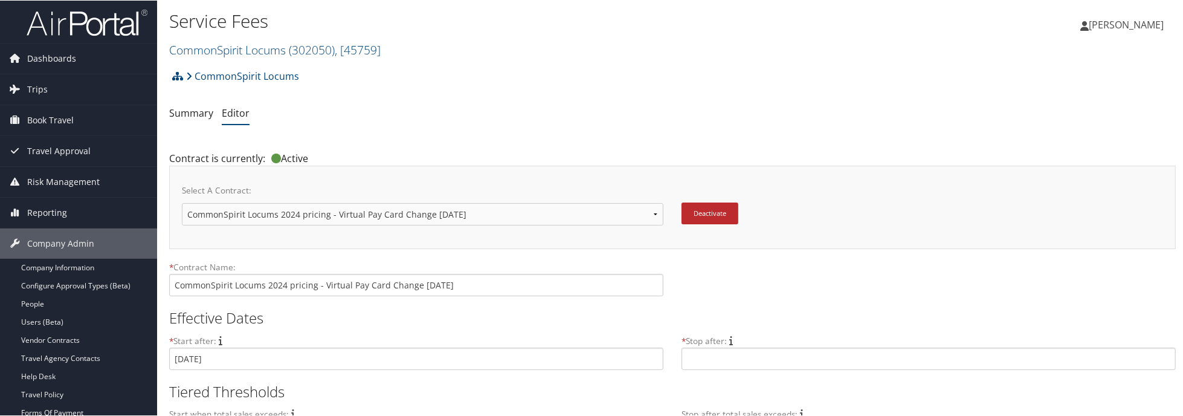
click at [852, 180] on div "Select A Contract: CommonSpirit Locums 2024 pricing CommonSpirit Locums 2024 pr…" at bounding box center [673, 207] width 982 height 58
click at [209, 117] on link "Summary" at bounding box center [191, 112] width 44 height 13
